Goal: Obtain resource: Download file/media

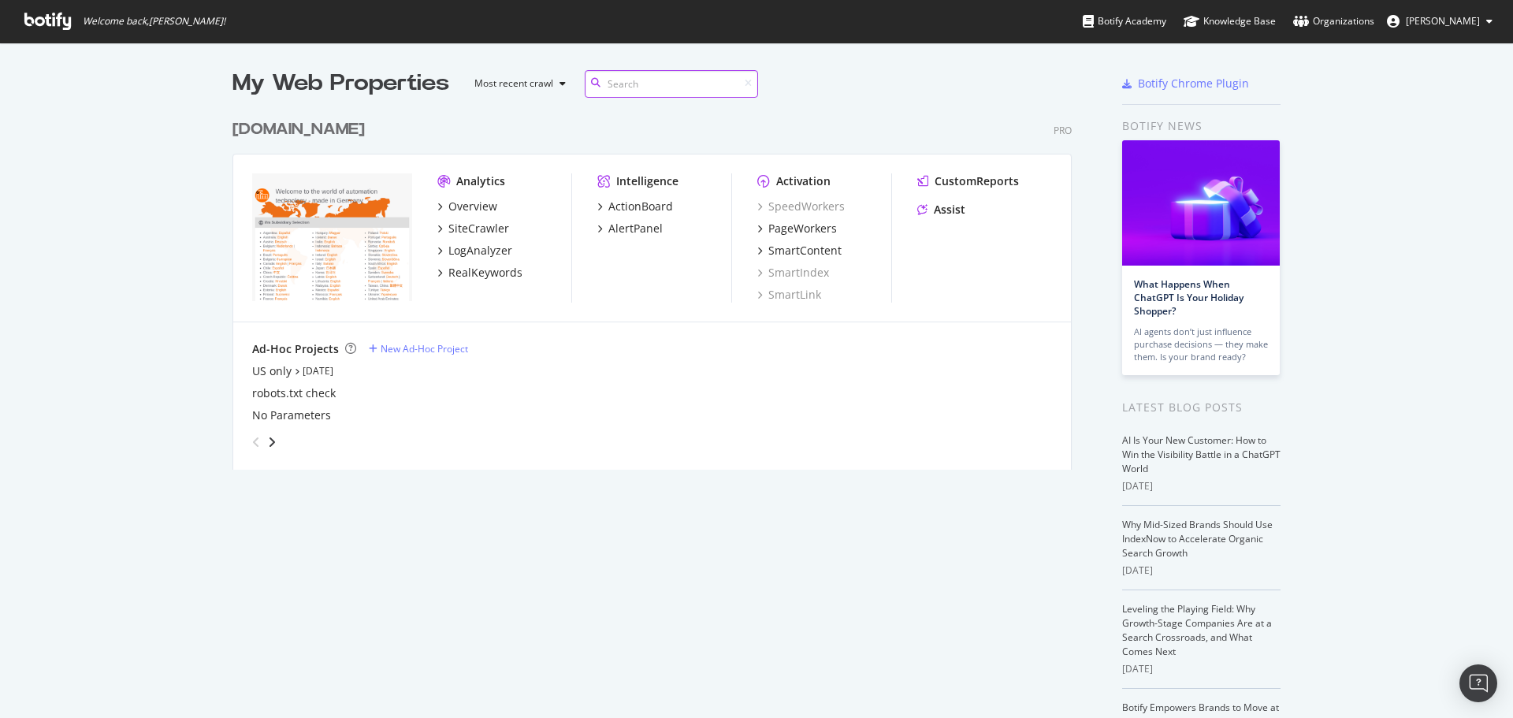
scroll to position [358, 840]
click at [937, 209] on div "Assist" at bounding box center [950, 210] width 32 height 16
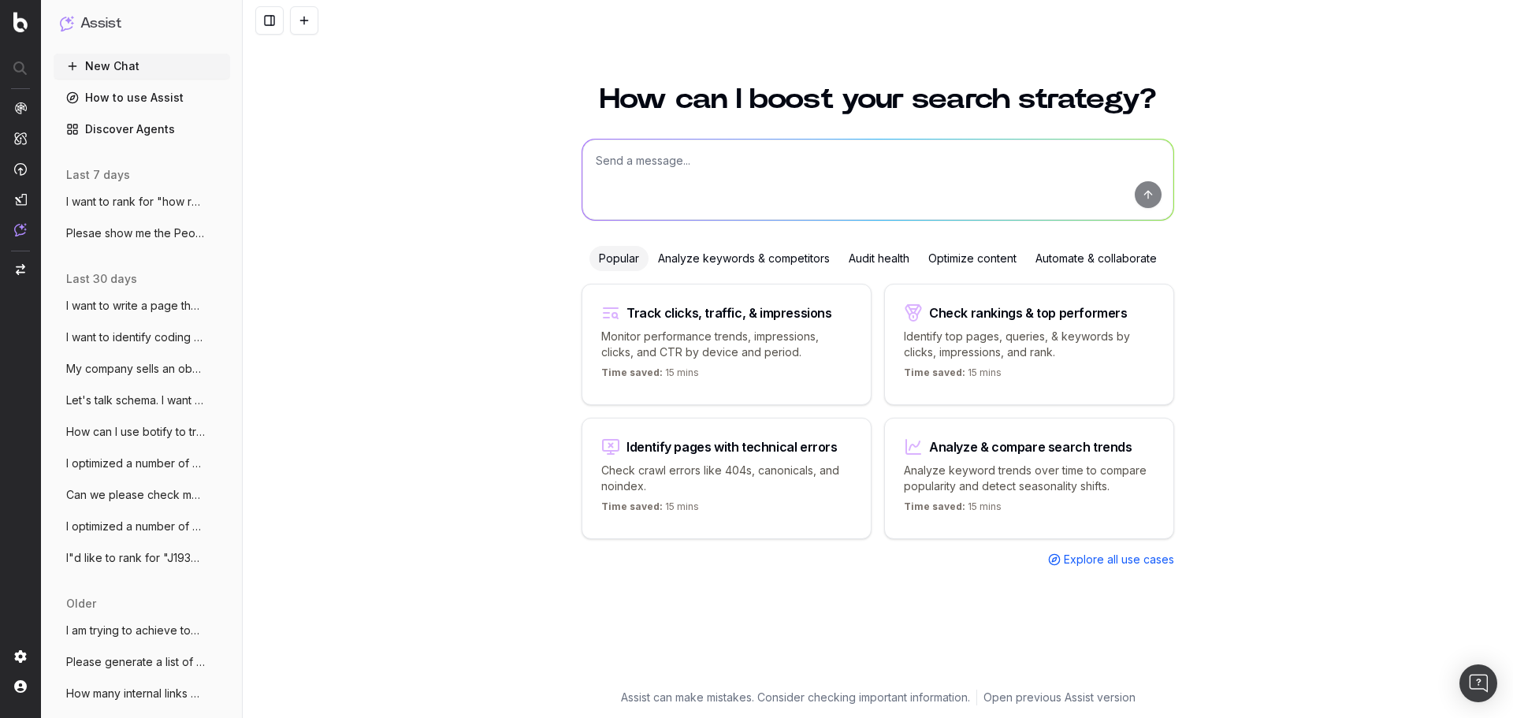
click at [158, 202] on span "I want to rank for "how radar sensors wo" at bounding box center [135, 202] width 139 height 16
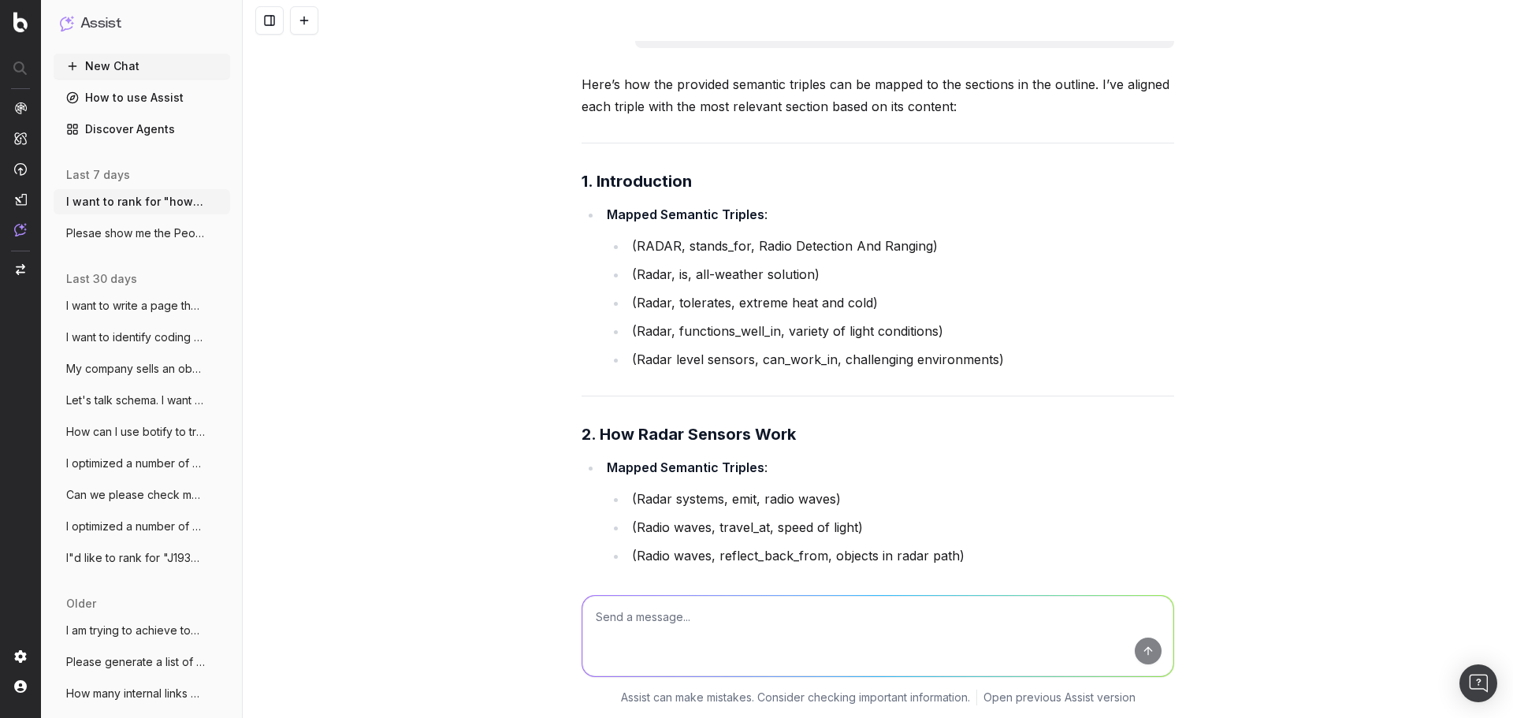
scroll to position [30310, 0]
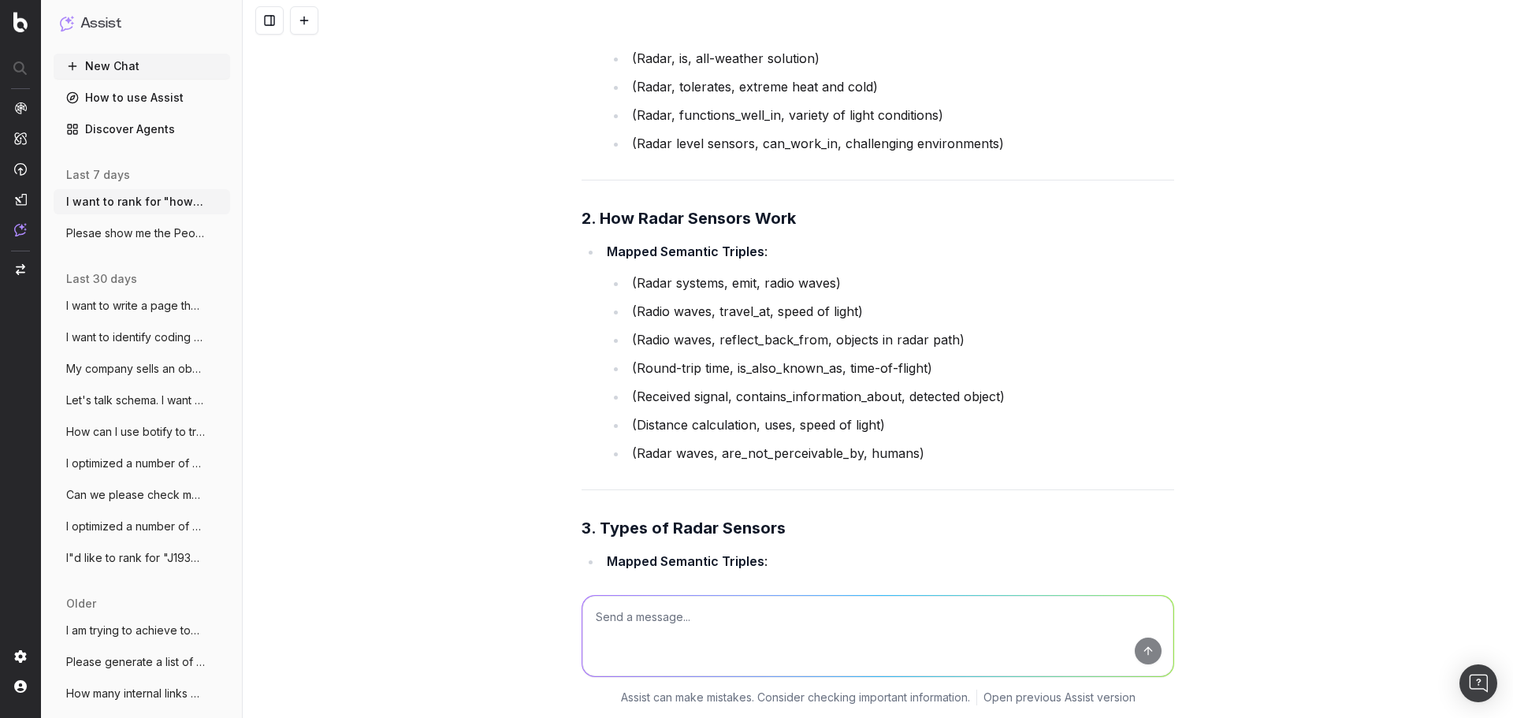
drag, startPoint x: 430, startPoint y: 309, endPoint x: 386, endPoint y: 309, distance: 44.1
click at [386, 309] on div "I want to rank for "how radar sensors work" and "how does radar work." Please c…" at bounding box center [878, 359] width 1270 height 718
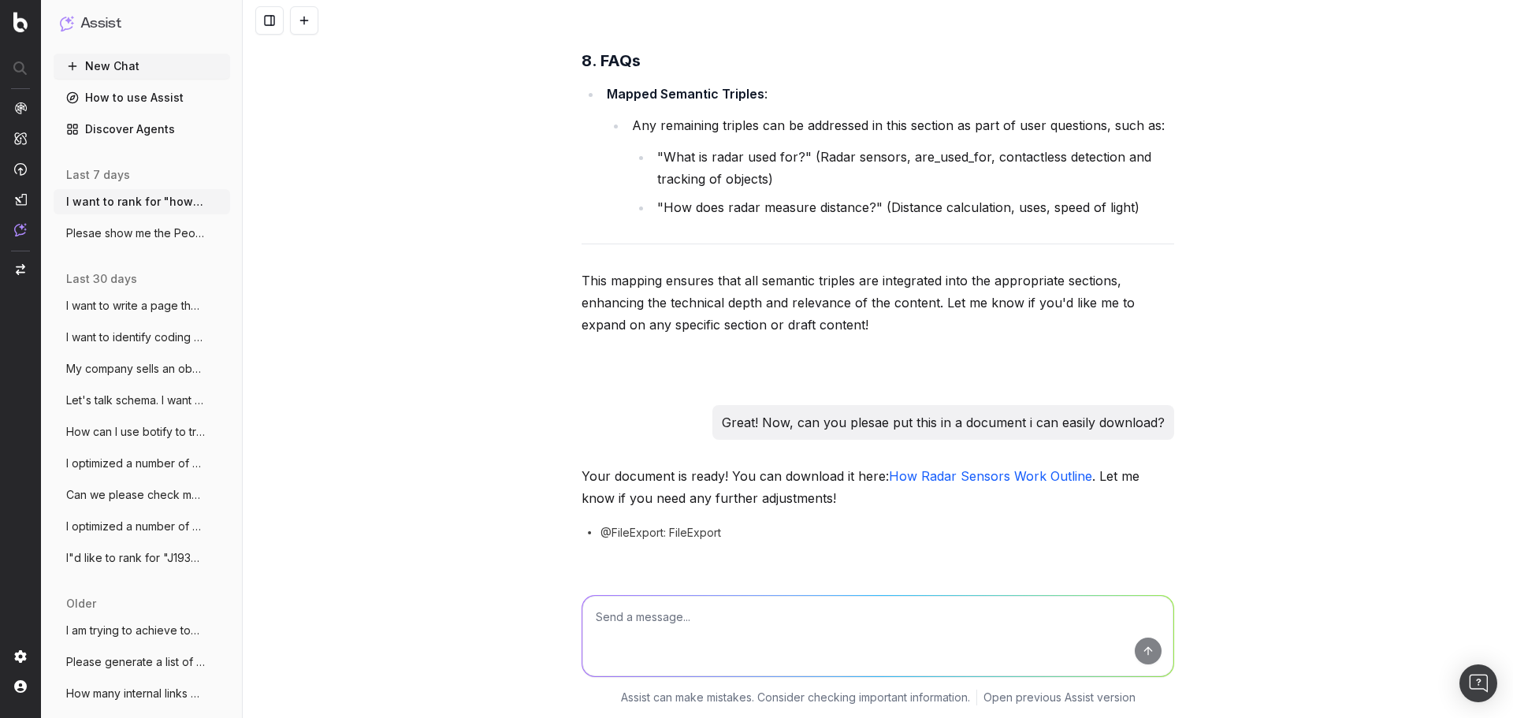
scroll to position [32043, 0]
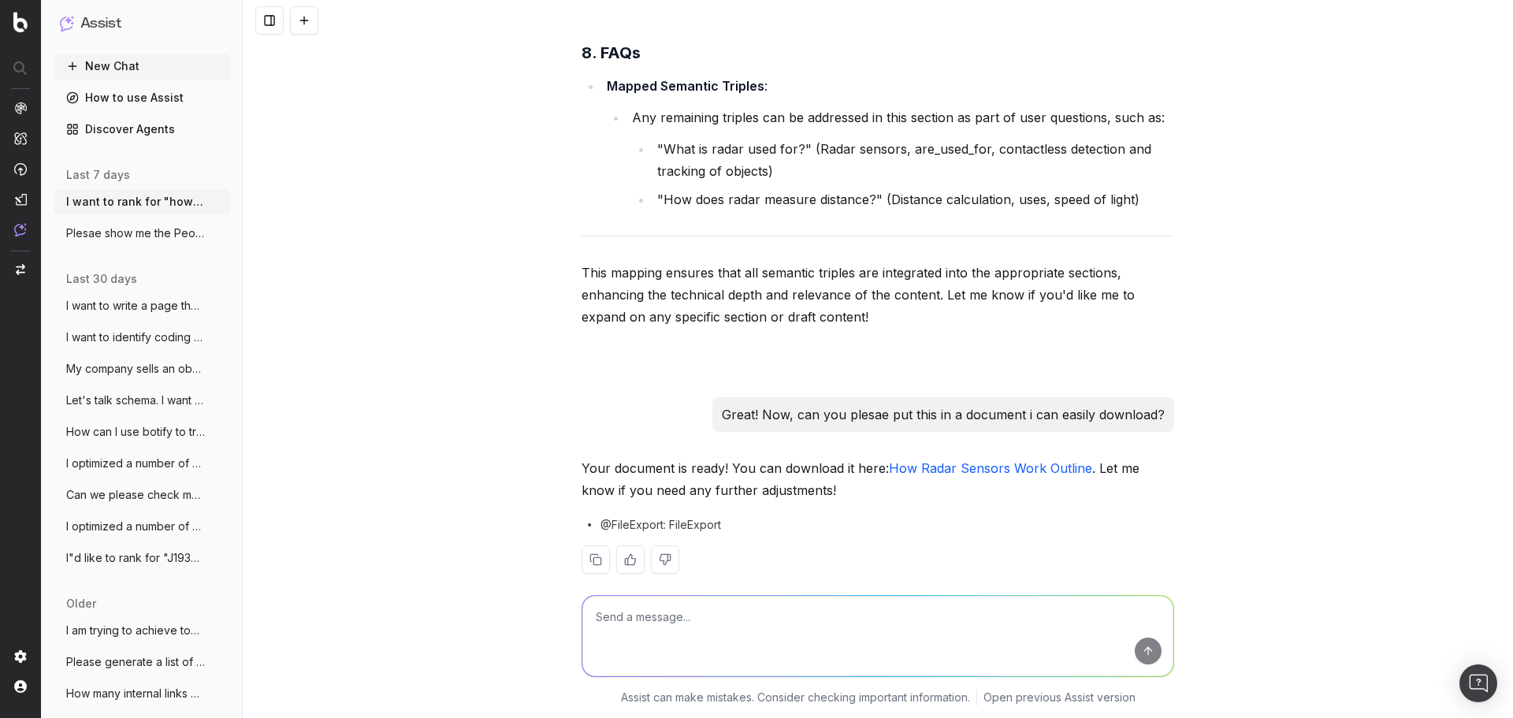
click at [897, 460] on link "How Radar Sensors Work Outline" at bounding box center [990, 468] width 203 height 16
